Goal: Transaction & Acquisition: Purchase product/service

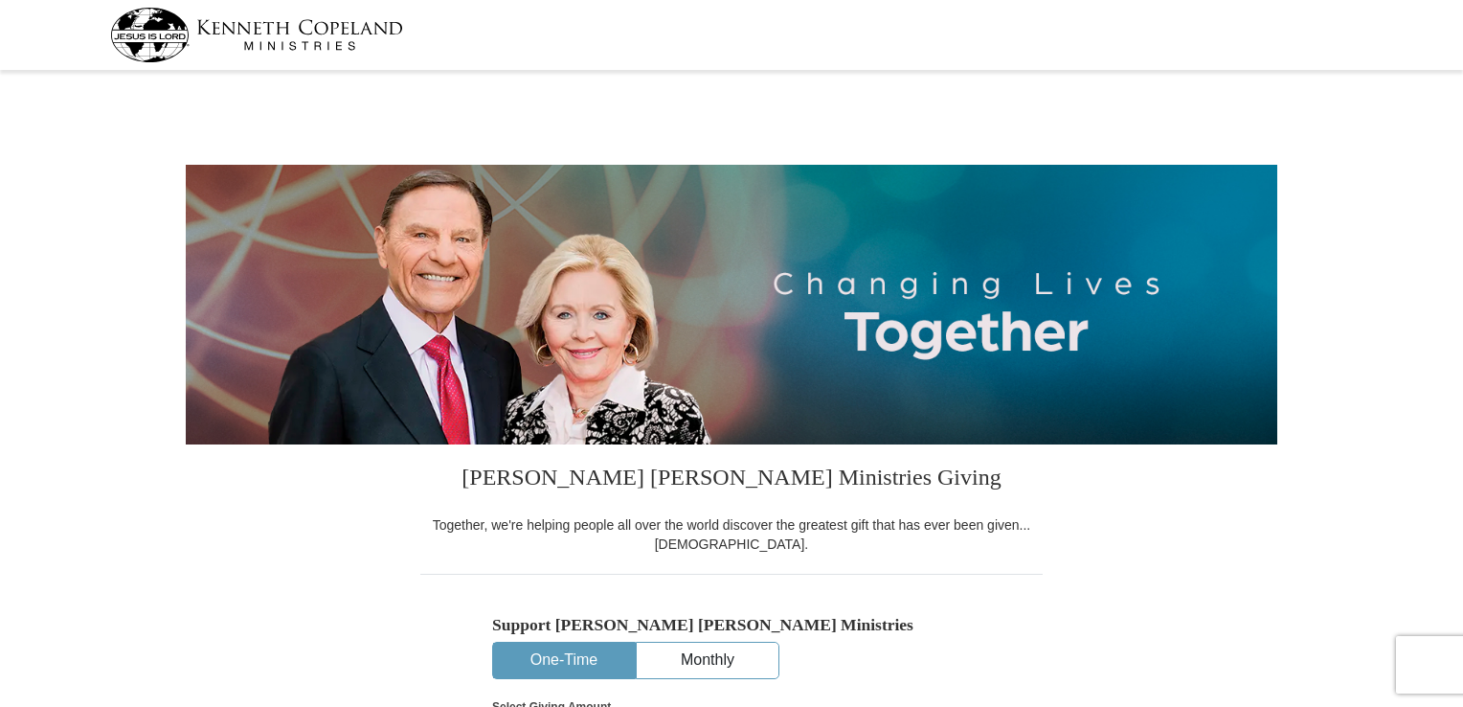
select select "NV"
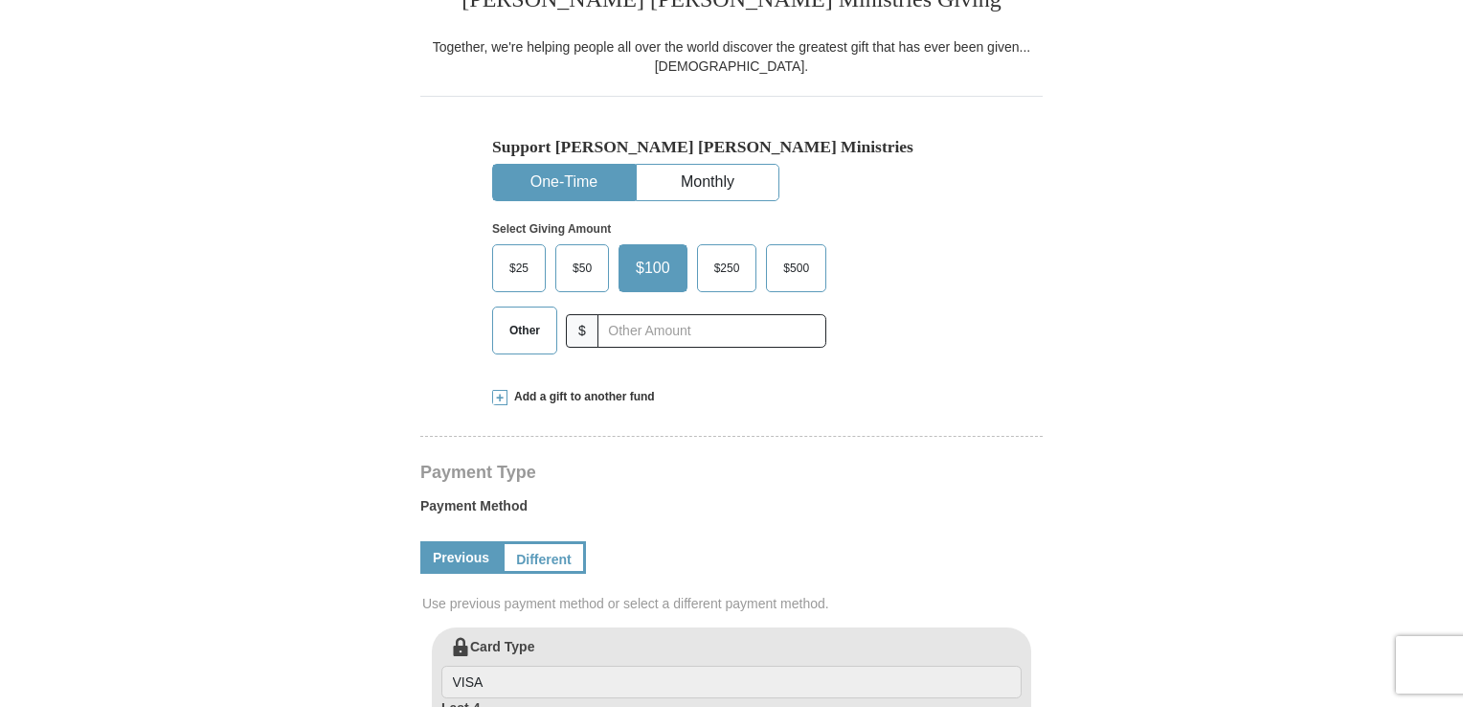
scroll to position [479, 0]
click at [508, 331] on span "Other" at bounding box center [525, 329] width 50 height 29
click at [0, 0] on input "Other" at bounding box center [0, 0] width 0 height 0
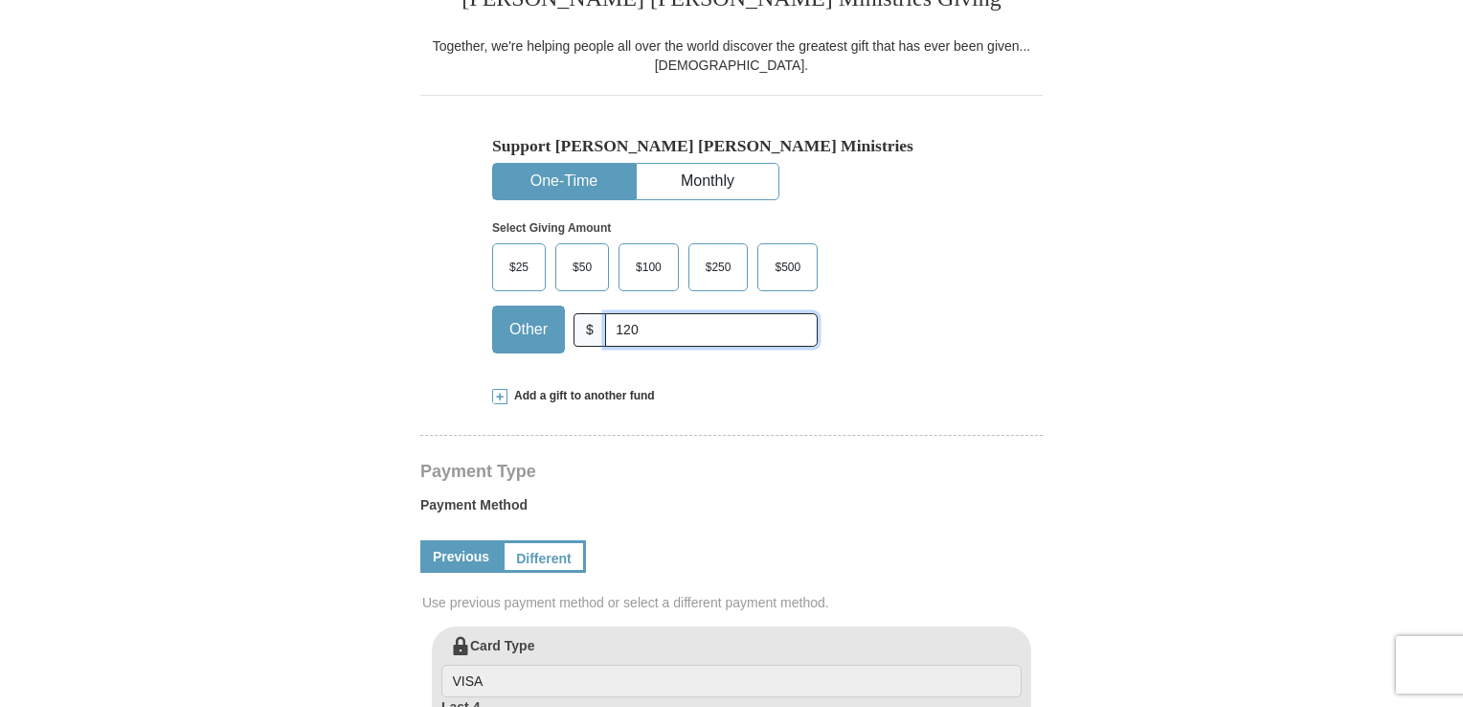
type input "120.00"
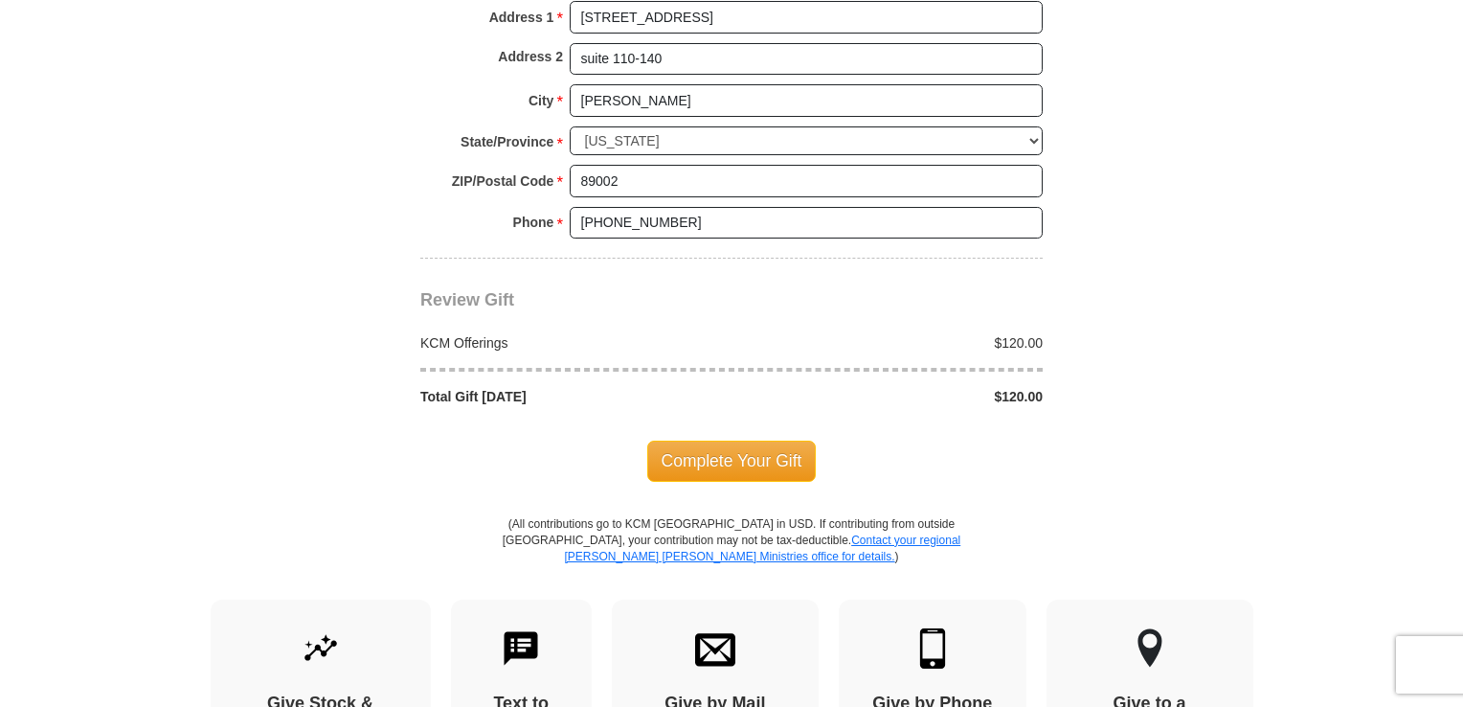
scroll to position [1436, 0]
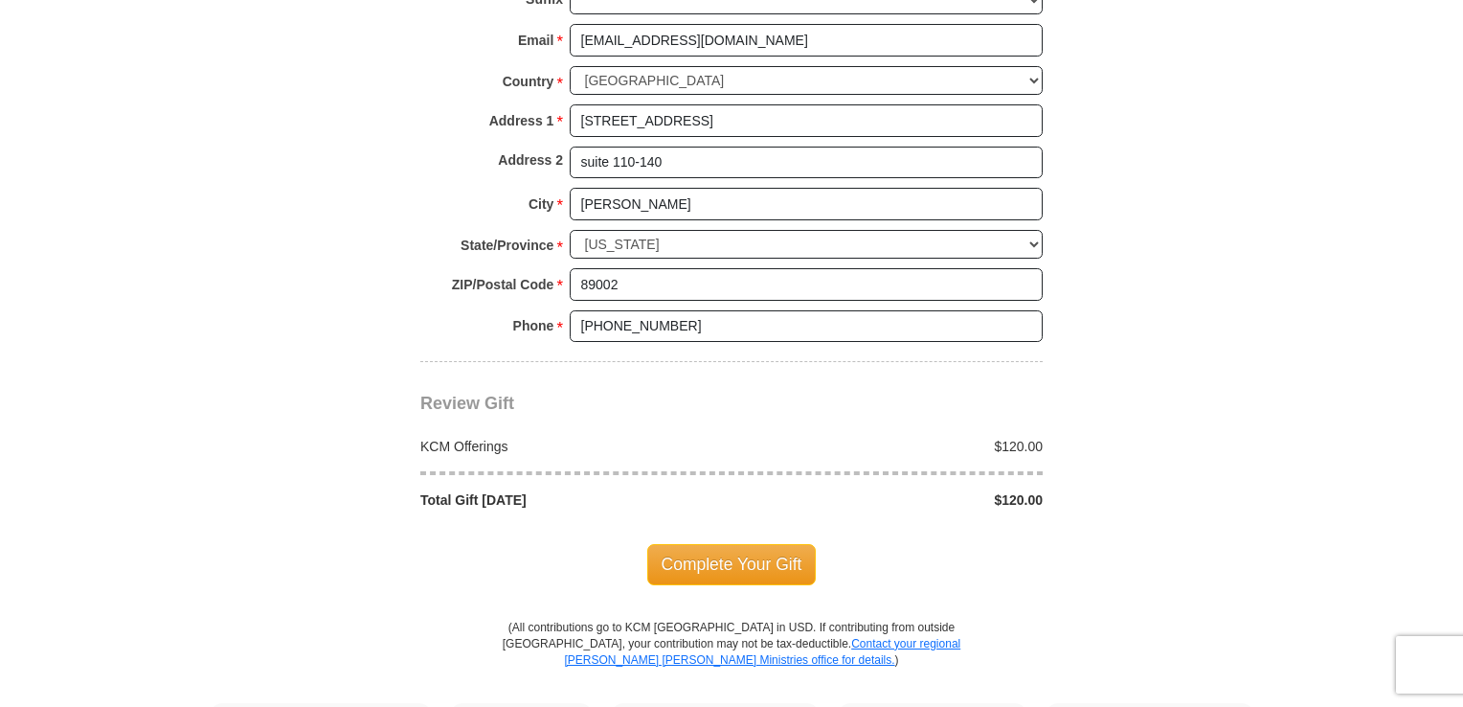
click at [730, 553] on span "Complete Your Gift" at bounding box center [731, 564] width 169 height 40
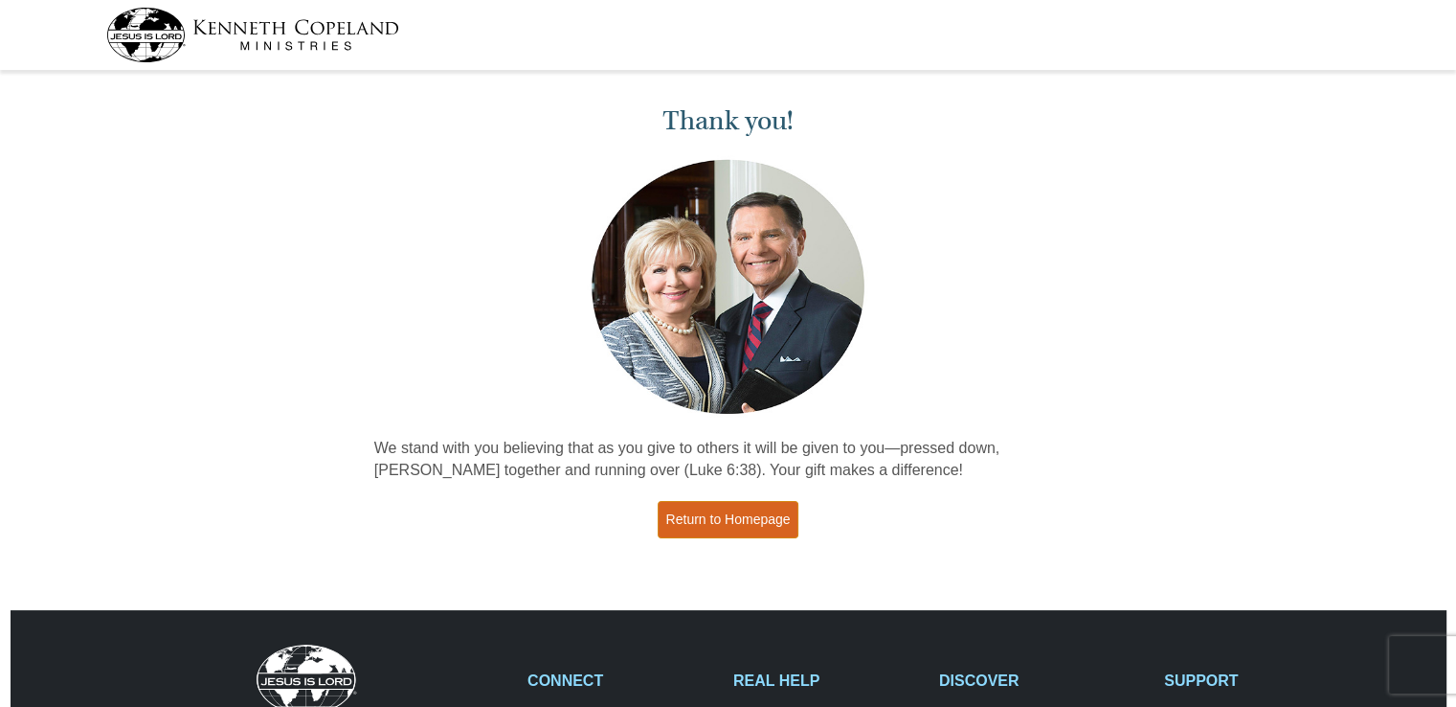
click at [748, 514] on link "Return to Homepage" at bounding box center [729, 519] width 142 height 37
